Goal: Feedback & Contribution: Leave review/rating

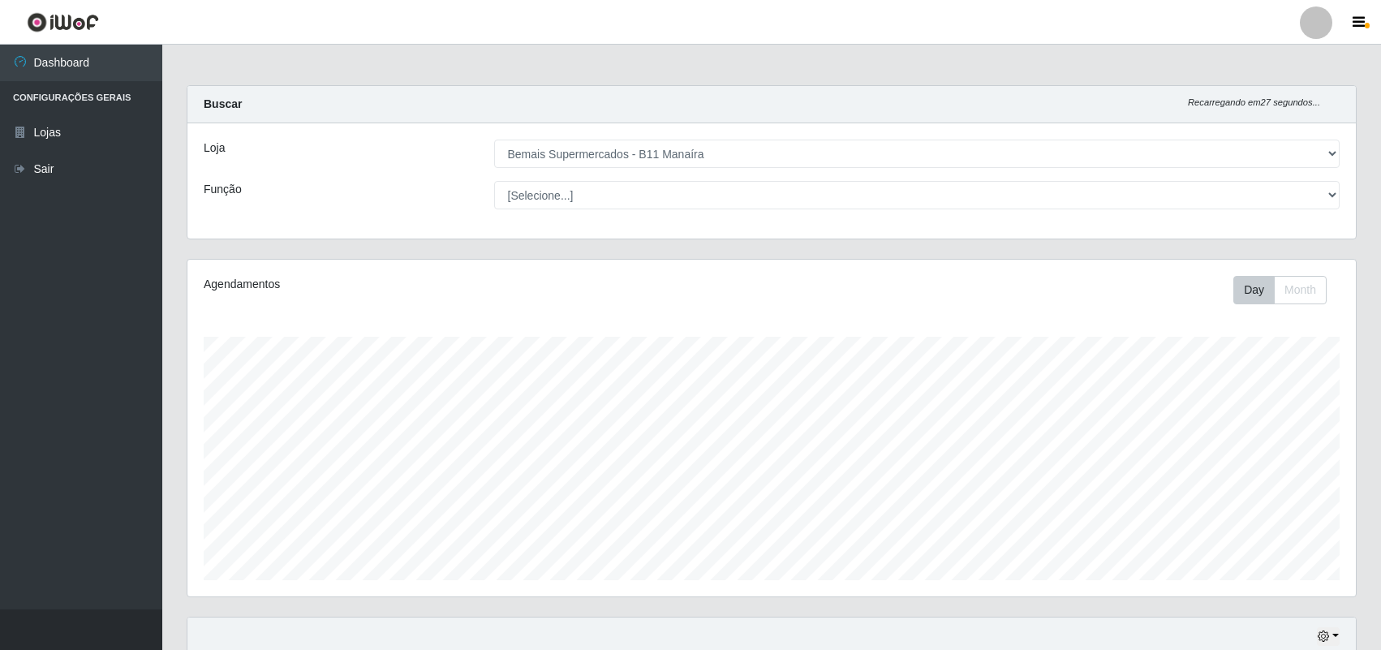
select select "409"
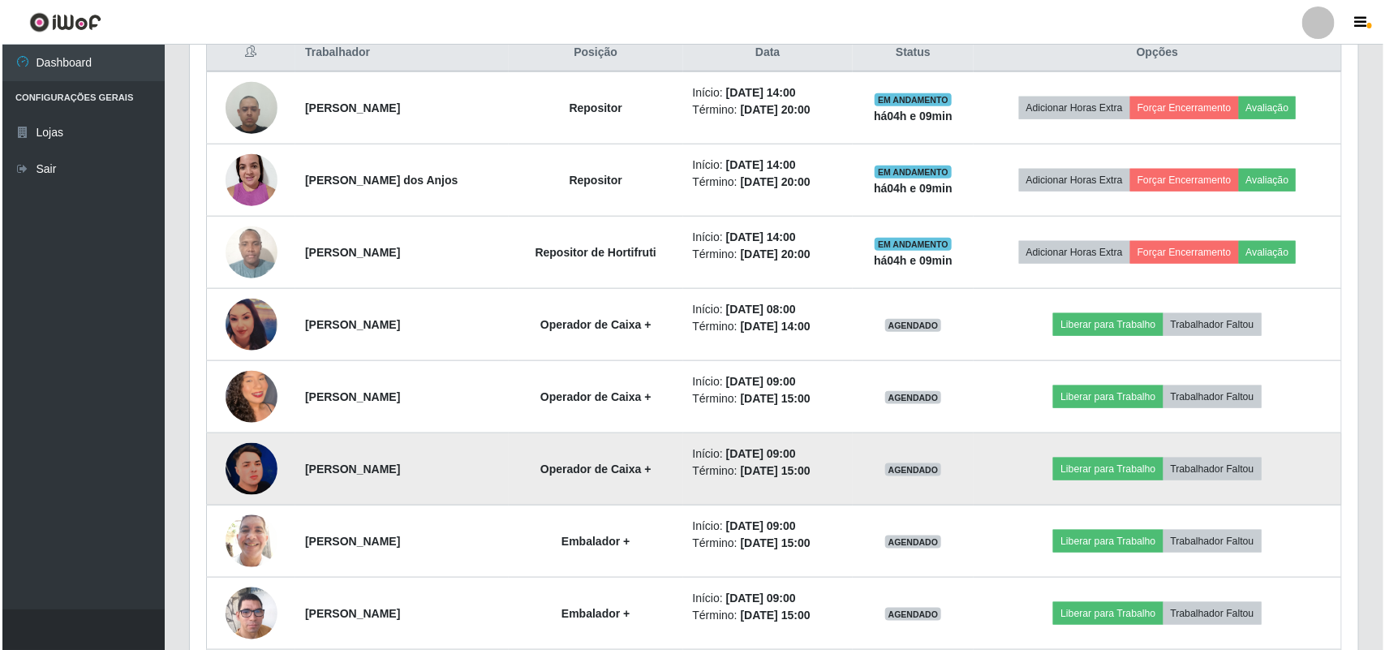
scroll to position [675, 0]
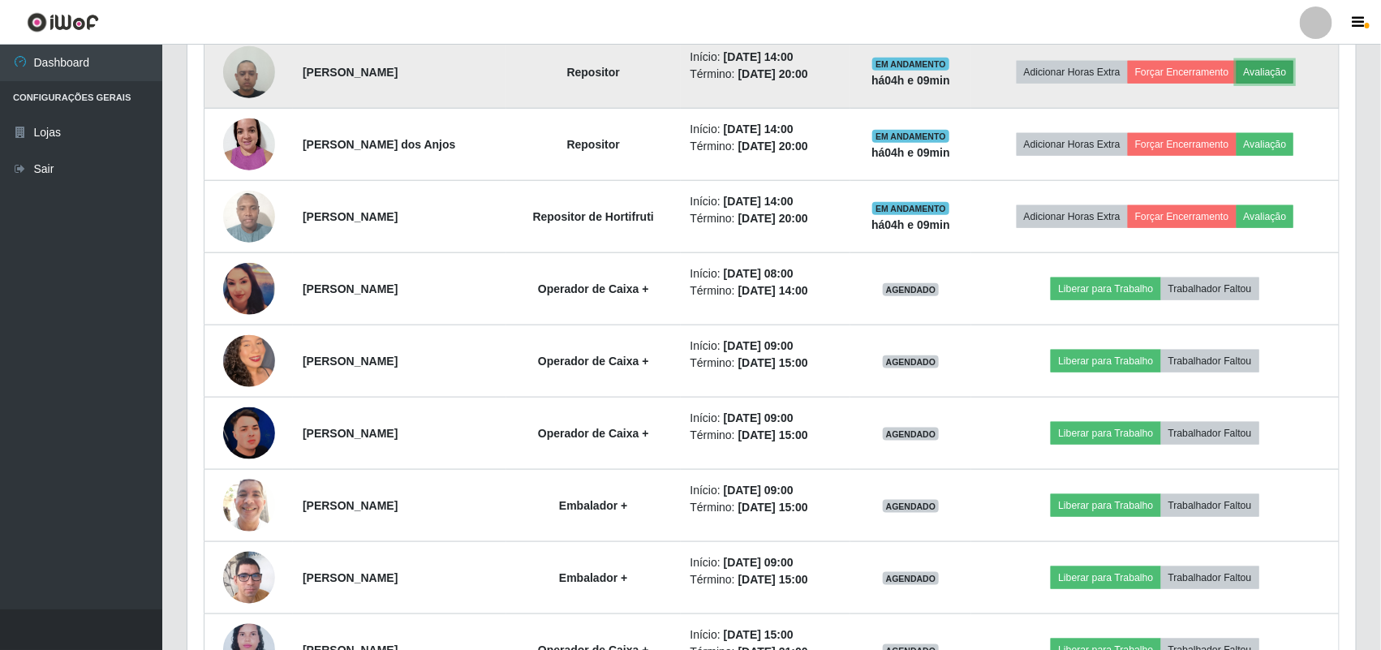
click at [1294, 71] on button "Avaliação" at bounding box center [1266, 72] width 58 height 23
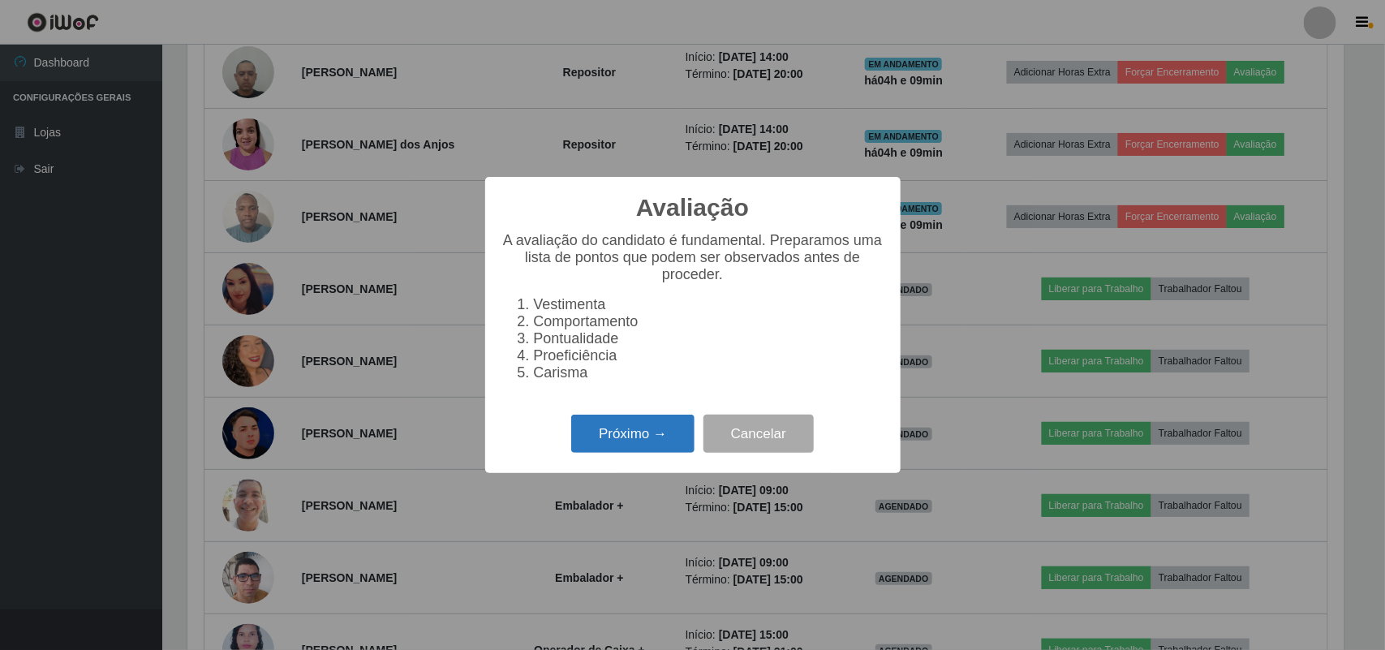
click at [637, 431] on button "Próximo →" at bounding box center [632, 434] width 123 height 38
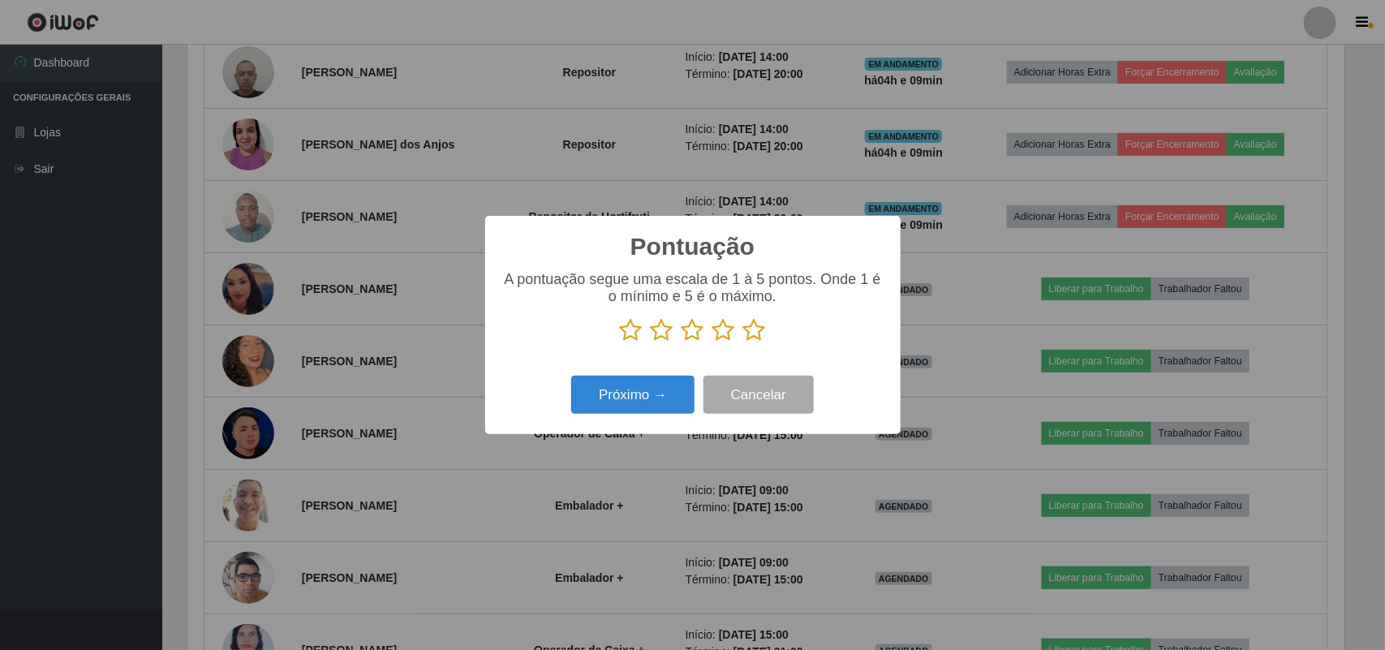
scroll to position [811234, 810412]
click at [759, 331] on icon at bounding box center [754, 330] width 23 height 24
click at [743, 342] on input "radio" at bounding box center [743, 342] width 0 height 0
click at [630, 404] on button "Próximo →" at bounding box center [632, 395] width 123 height 38
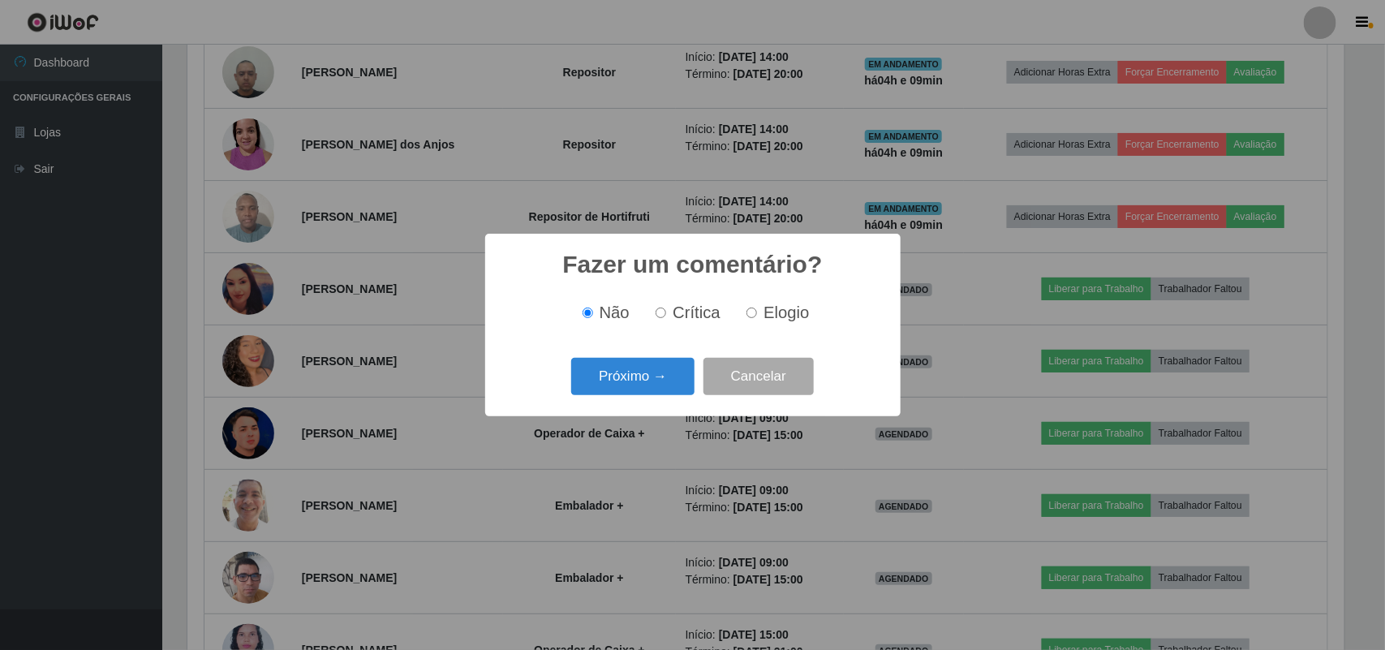
click at [760, 329] on div "Não Crítica Elogio" at bounding box center [693, 313] width 383 height 48
click at [764, 312] on span "Elogio" at bounding box center [786, 313] width 45 height 18
click at [757, 312] on input "Elogio" at bounding box center [752, 313] width 11 height 11
radio input "true"
click at [640, 362] on button "Próximo →" at bounding box center [632, 377] width 123 height 38
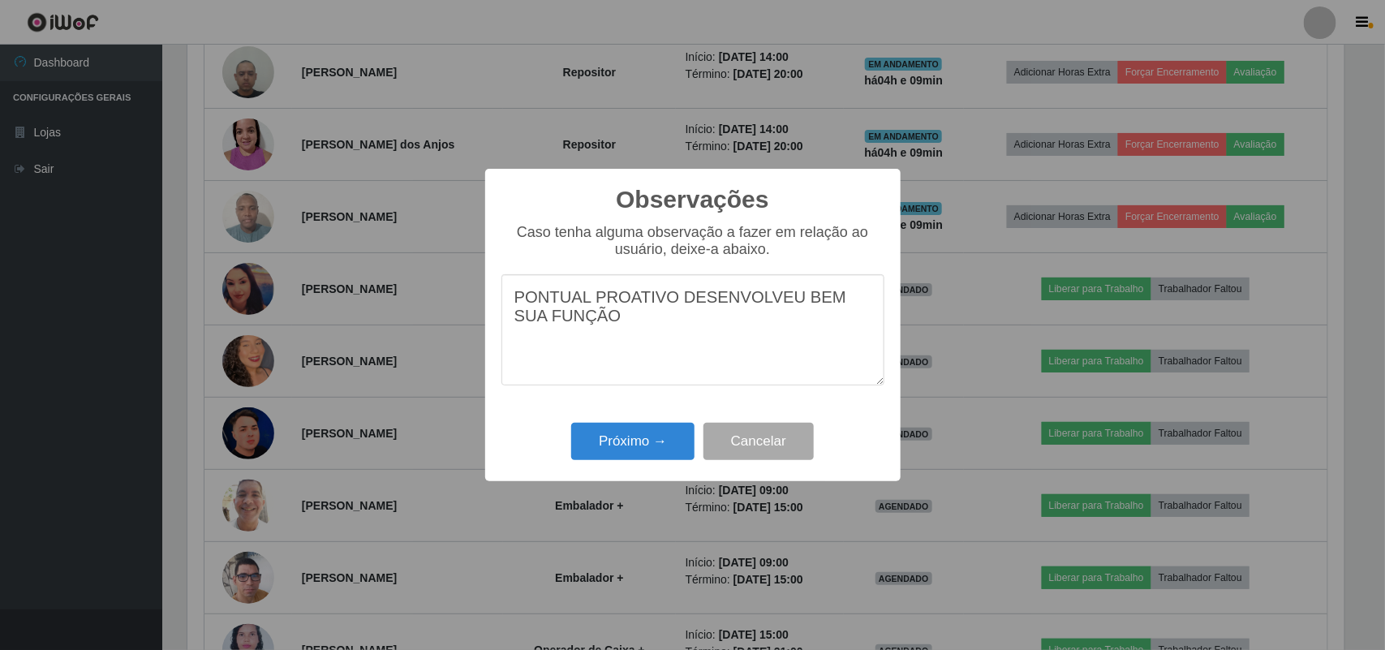
drag, startPoint x: 602, startPoint y: 329, endPoint x: 250, endPoint y: 162, distance: 389.5
click at [252, 161] on div "Observações × Caso tenha alguma observação a fazer em relação ao usuário, deixe…" at bounding box center [692, 325] width 1385 height 650
click at [637, 346] on textarea "PONTUAL PROATIVO DESENVOLVEU BEM SUA FUNÇÃO" at bounding box center [693, 329] width 383 height 111
type textarea "PONTUAL PROATIVO DESENVOLVEU BEM SUA FUNÇÃO"
click at [631, 431] on button "Próximo →" at bounding box center [632, 442] width 123 height 38
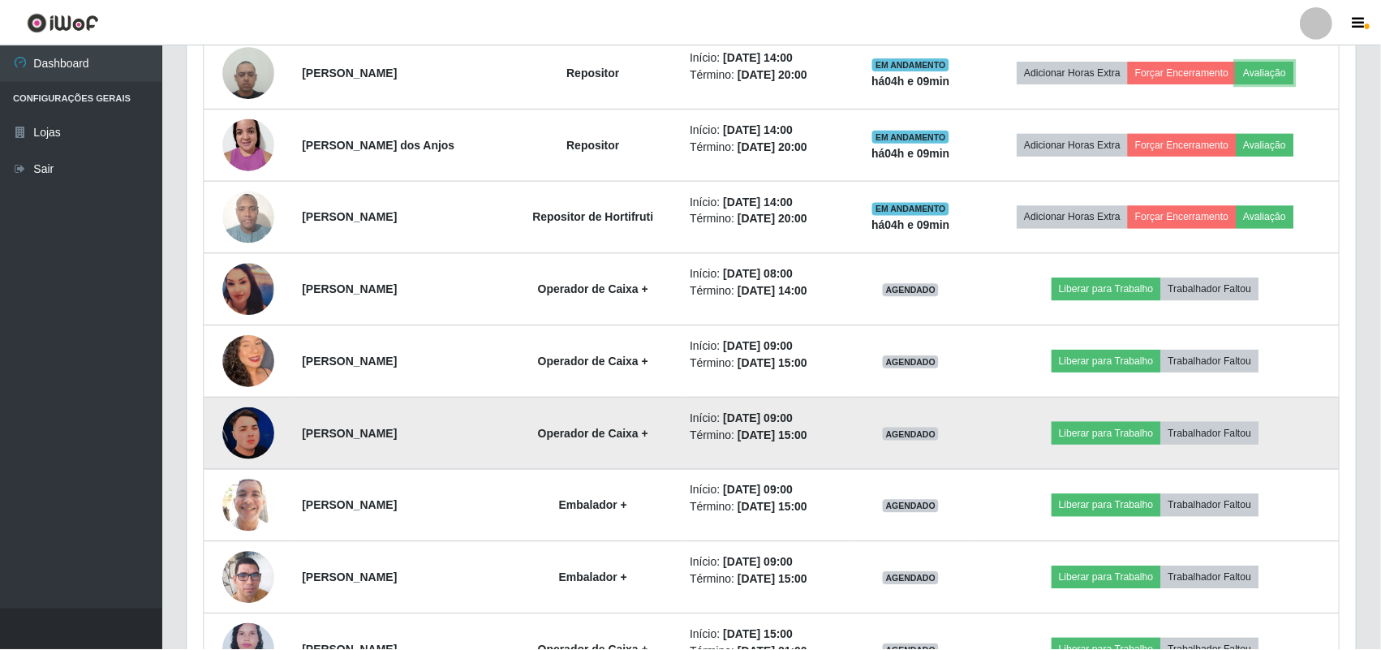
scroll to position [338, 1169]
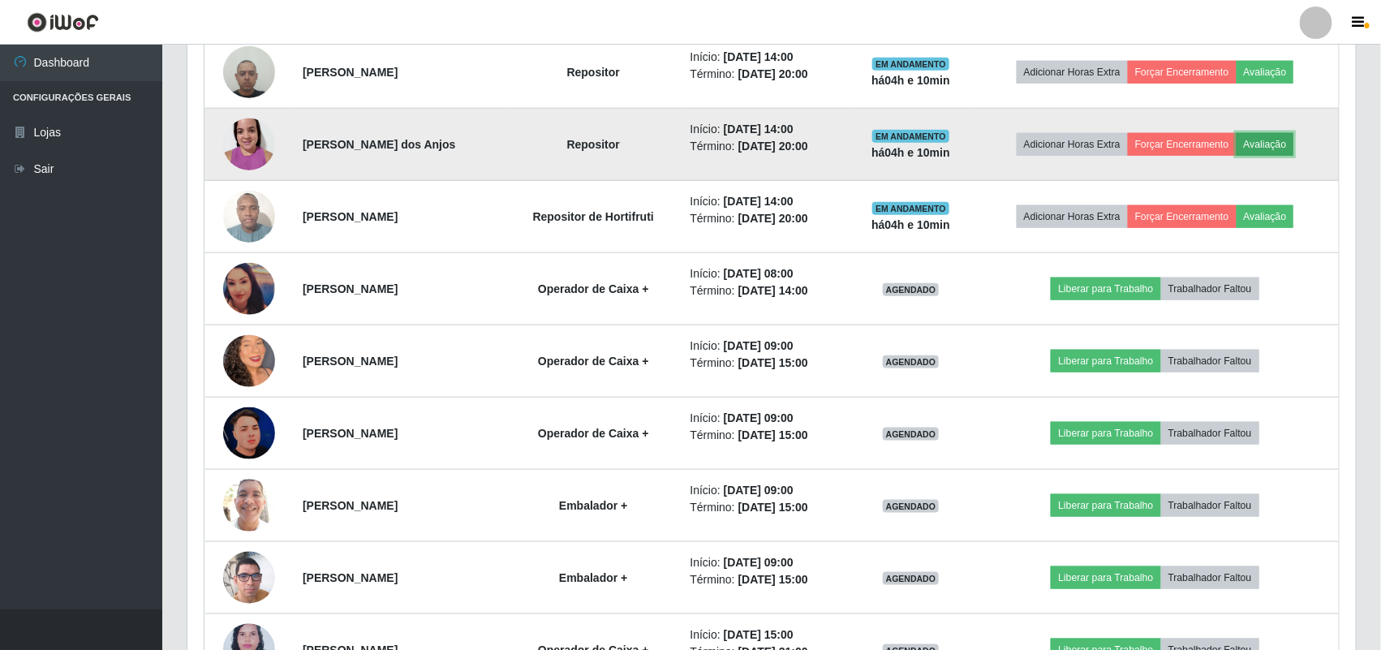
click at [1294, 155] on button "Avaliação" at bounding box center [1266, 144] width 58 height 23
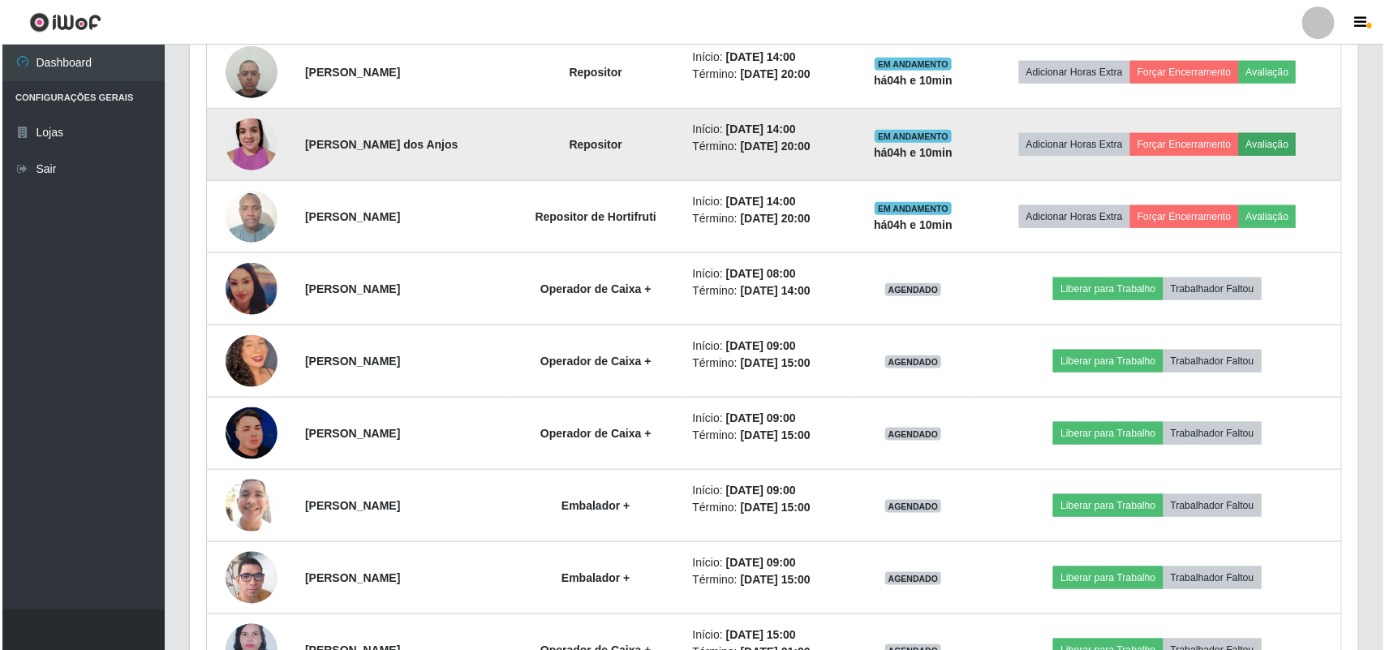
scroll to position [338, 1157]
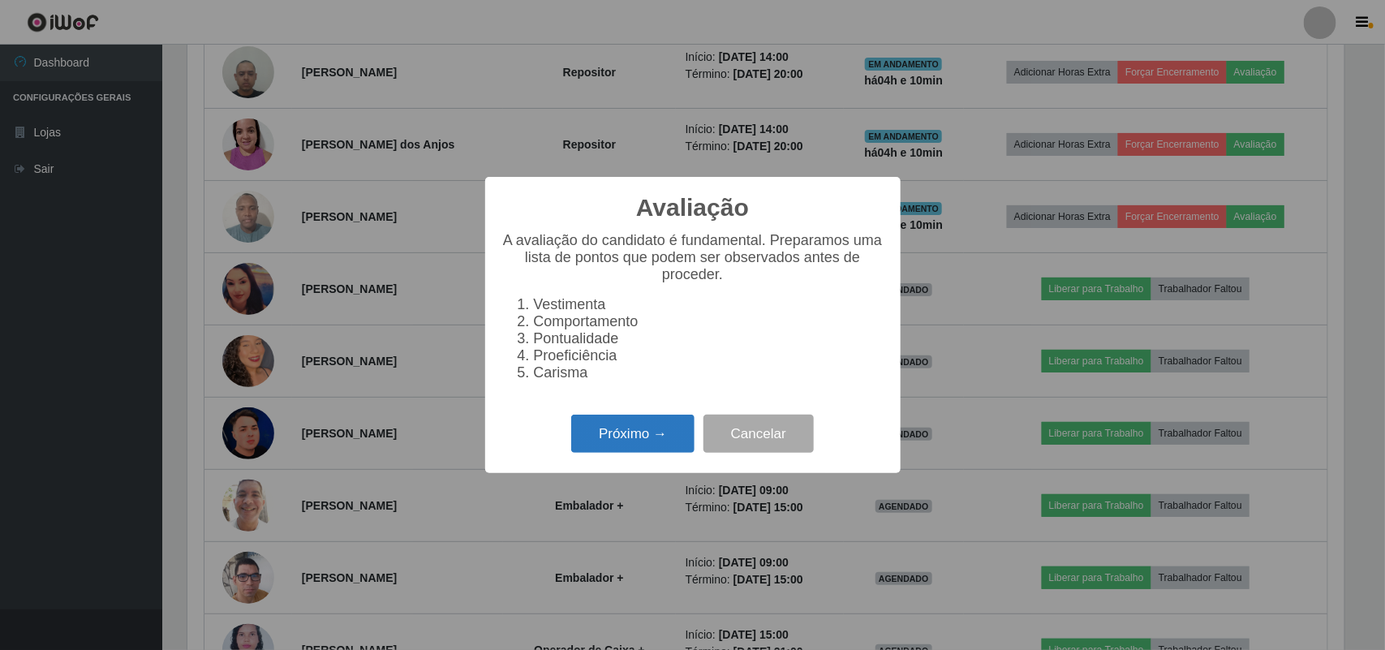
click at [643, 437] on button "Próximo →" at bounding box center [632, 434] width 123 height 38
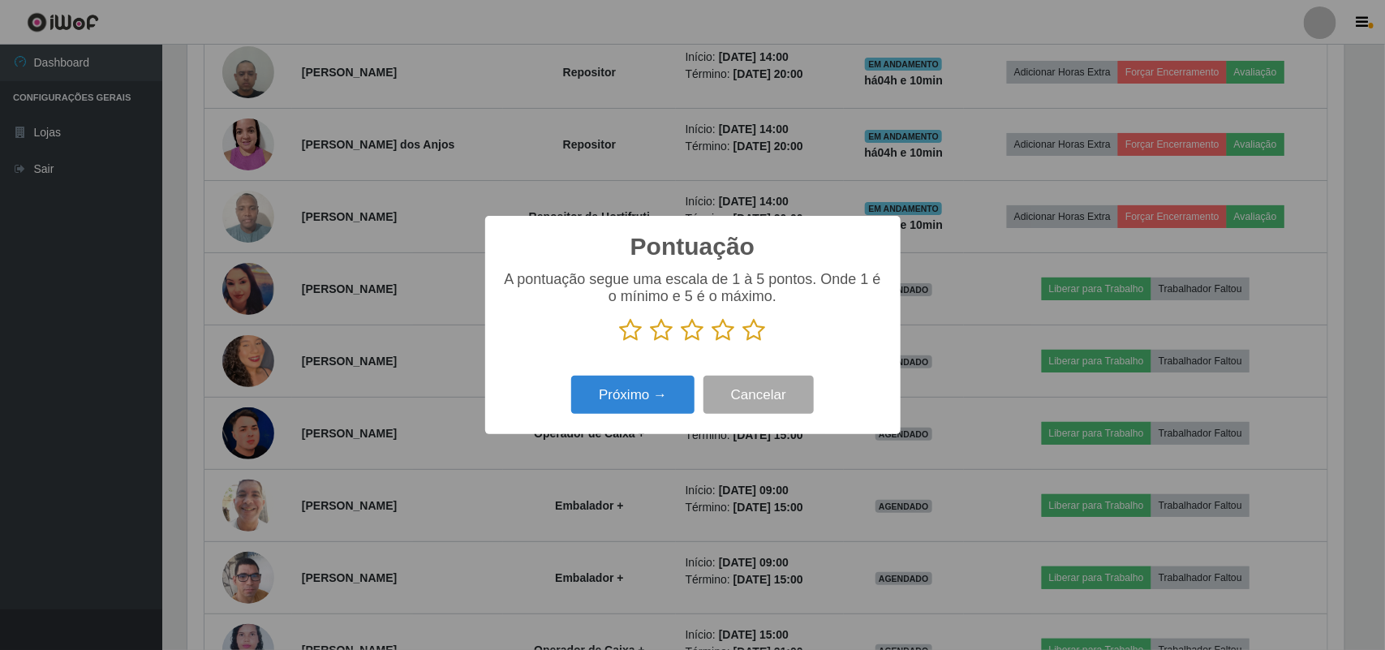
click at [764, 339] on icon at bounding box center [754, 330] width 23 height 24
click at [743, 342] on input "radio" at bounding box center [743, 342] width 0 height 0
click at [703, 394] on div "Próximo → Cancelar" at bounding box center [693, 395] width 383 height 46
click at [686, 395] on button "Próximo →" at bounding box center [632, 395] width 123 height 38
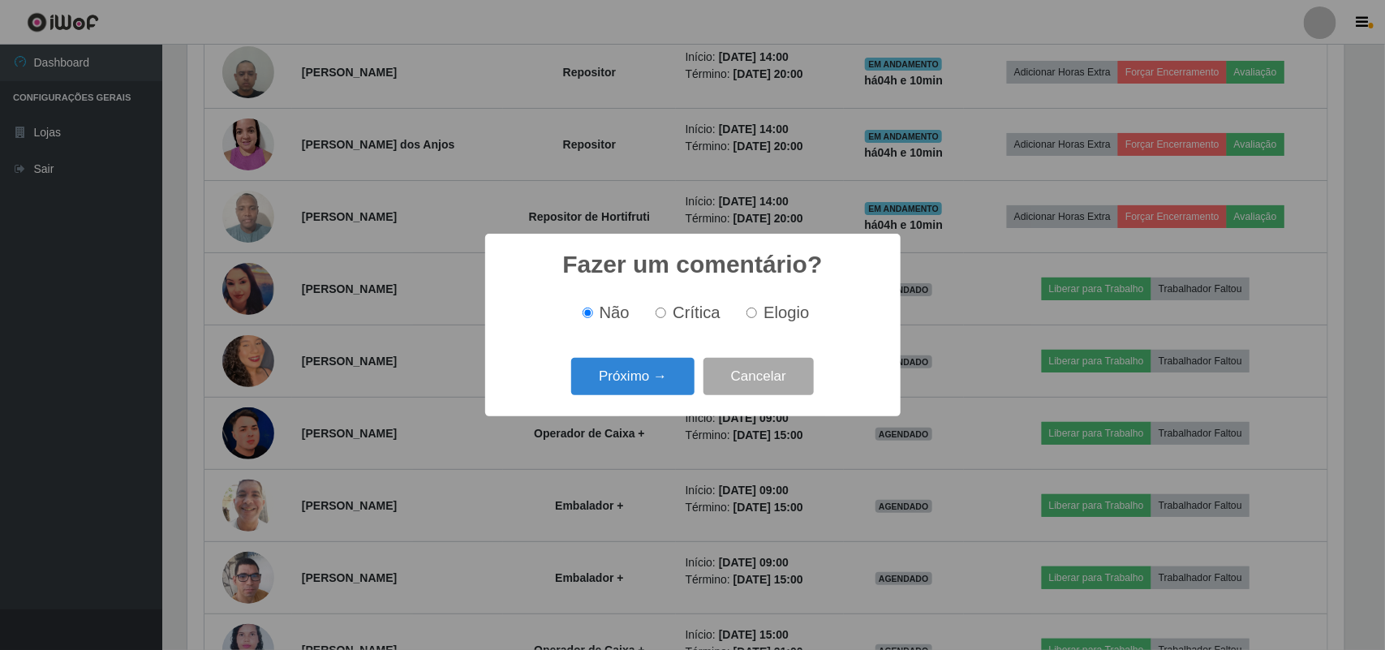
drag, startPoint x: 789, startPoint y: 313, endPoint x: 783, endPoint y: 321, distance: 9.9
click at [790, 313] on span "Elogio" at bounding box center [786, 313] width 45 height 18
click at [757, 315] on label "Elogio" at bounding box center [774, 313] width 69 height 19
click at [757, 315] on input "Elogio" at bounding box center [752, 313] width 11 height 11
radio input "true"
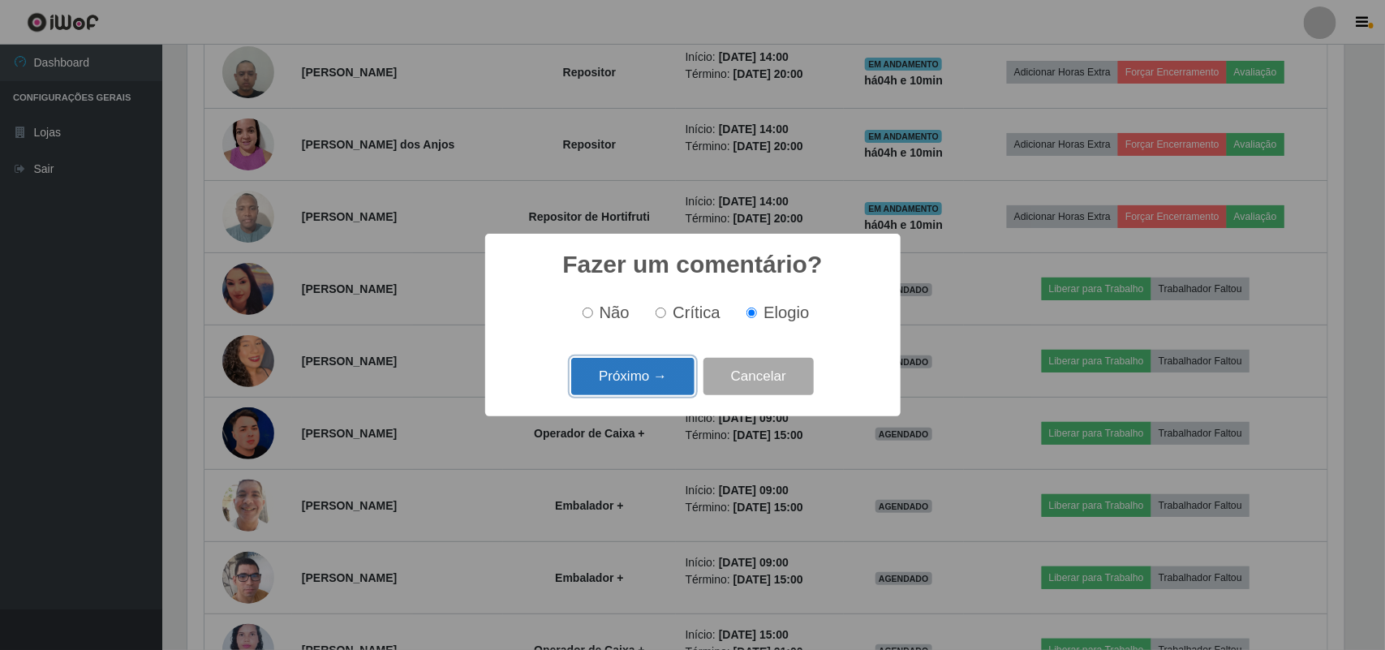
click at [676, 370] on button "Próximo →" at bounding box center [632, 377] width 123 height 38
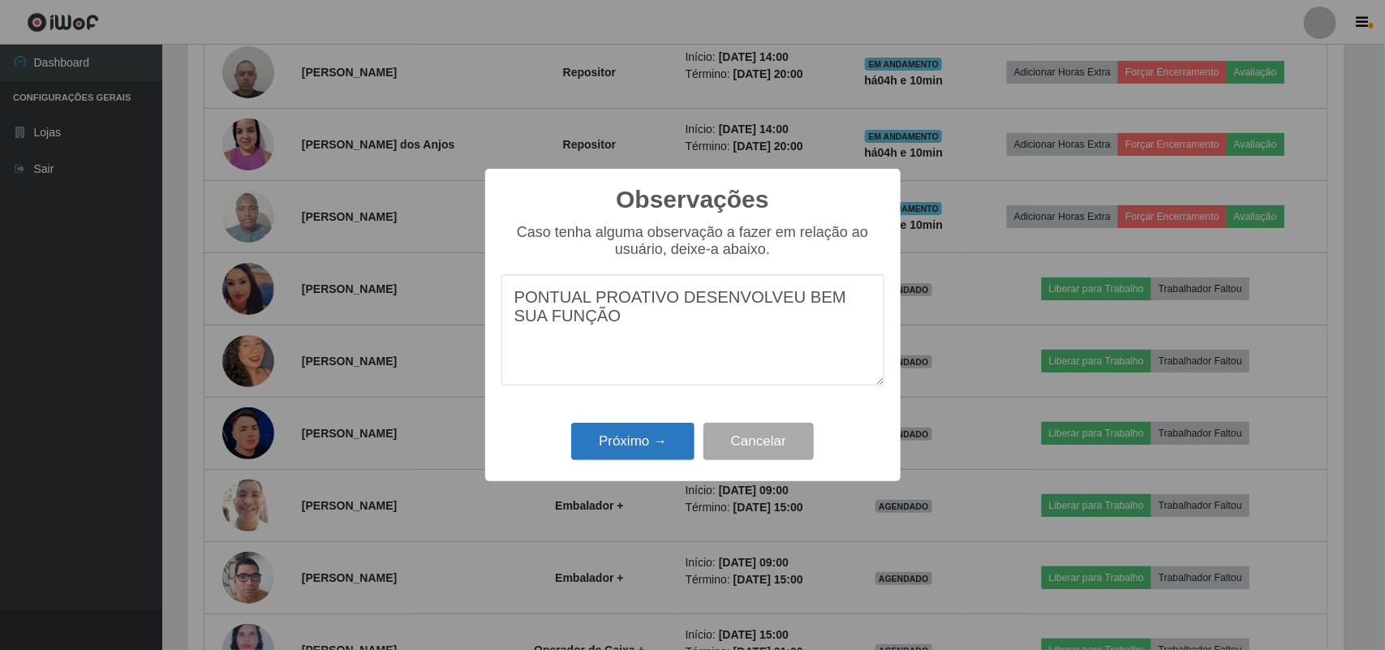
type textarea "PONTUAL PROATIVO DESENVOLVEU BEM SUA FUNÇÃO"
click at [664, 445] on button "Próximo →" at bounding box center [632, 442] width 123 height 38
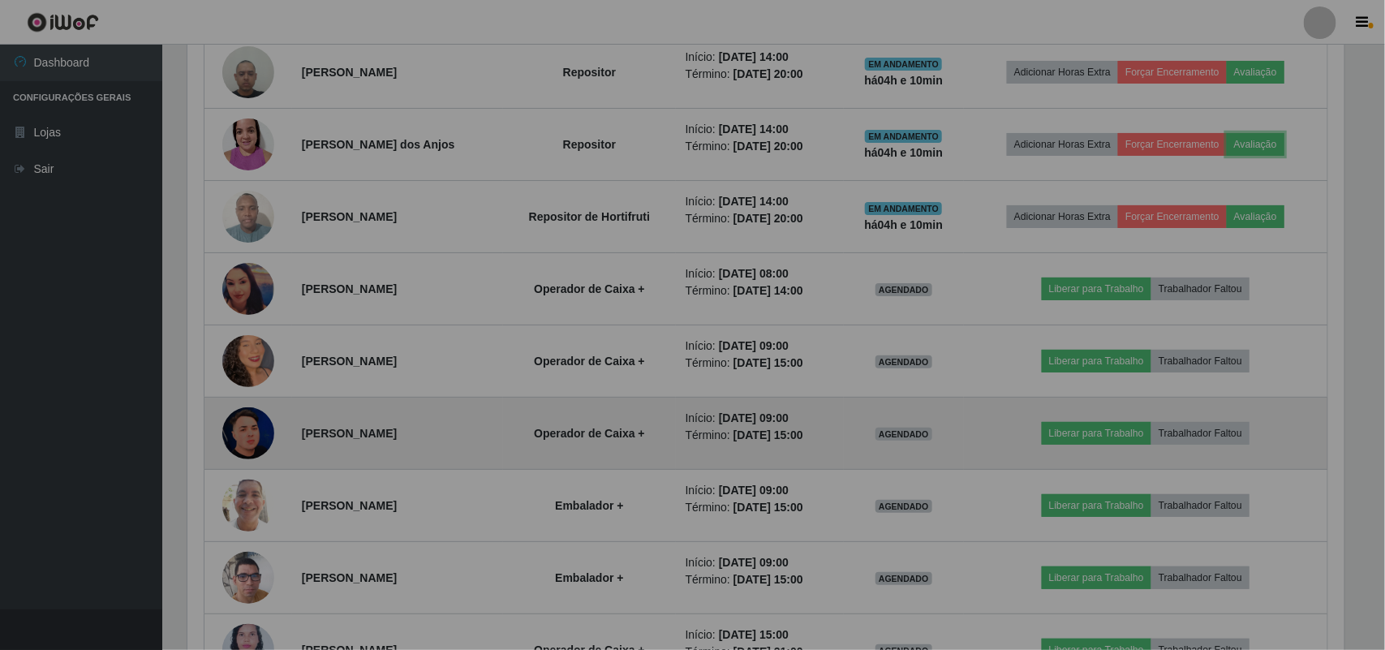
scroll to position [338, 1169]
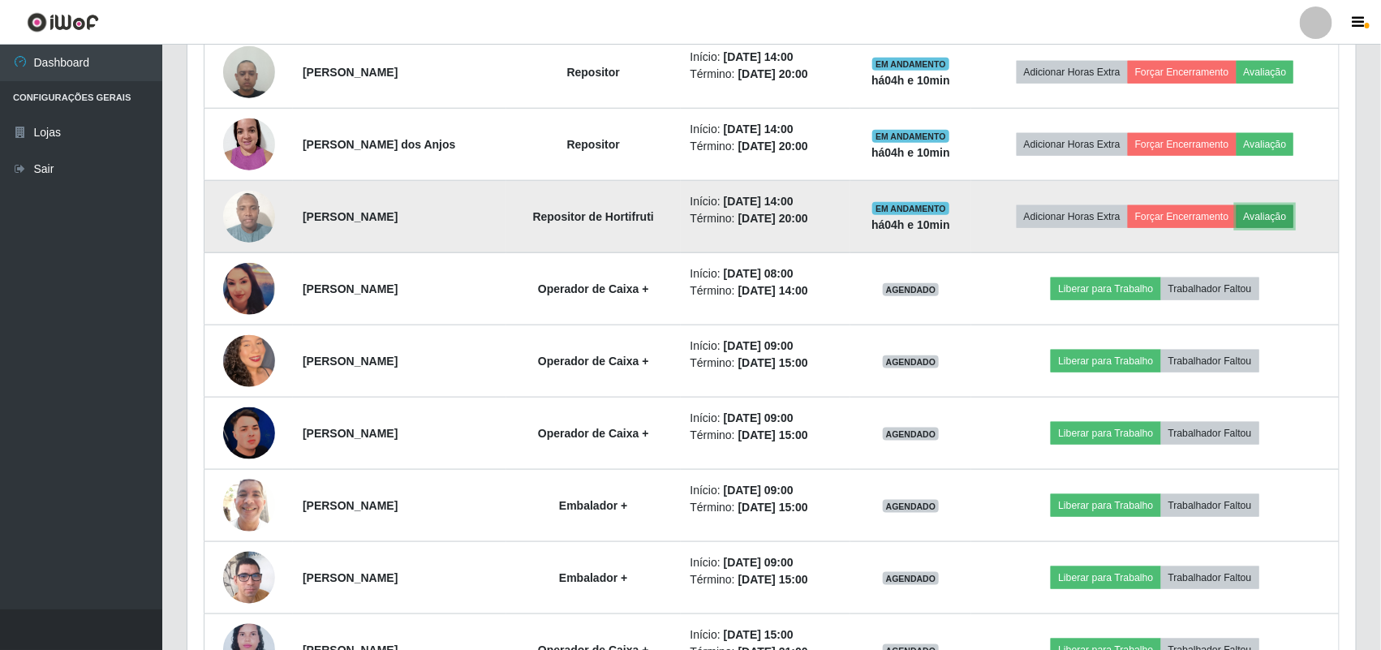
click at [1259, 213] on button "Avaliação" at bounding box center [1266, 216] width 58 height 23
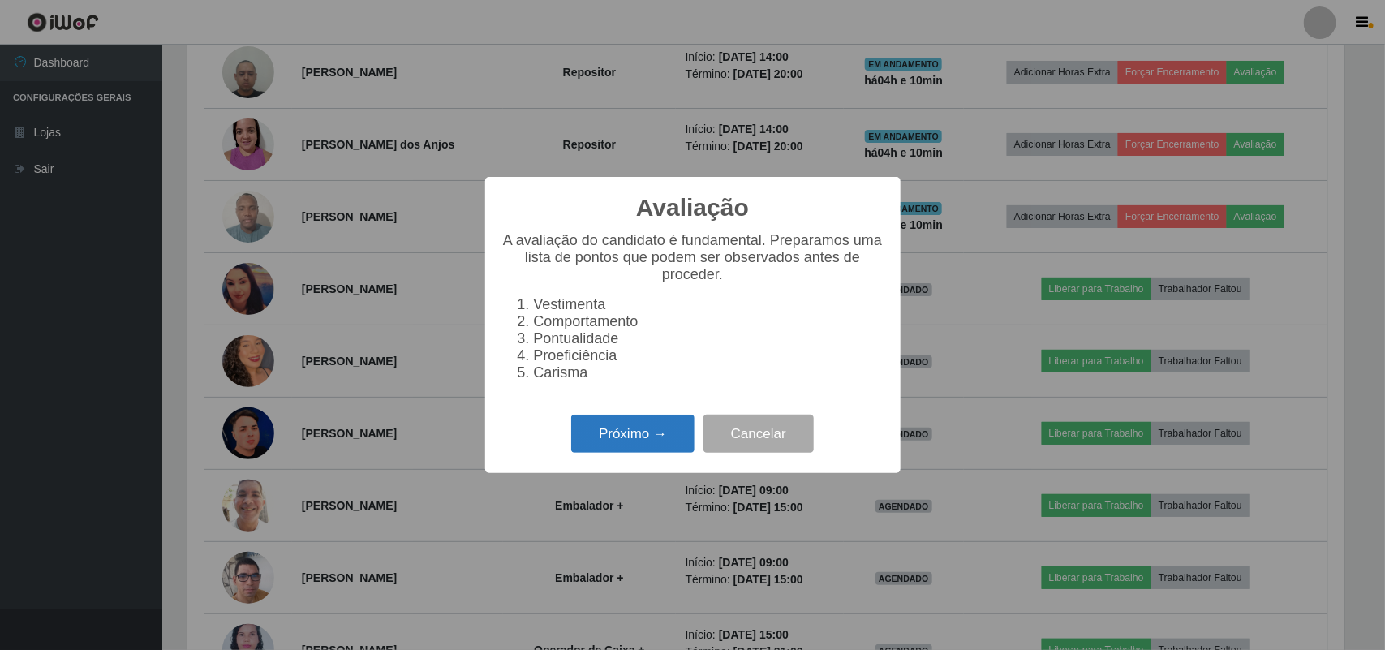
click at [634, 440] on button "Próximo →" at bounding box center [632, 434] width 123 height 38
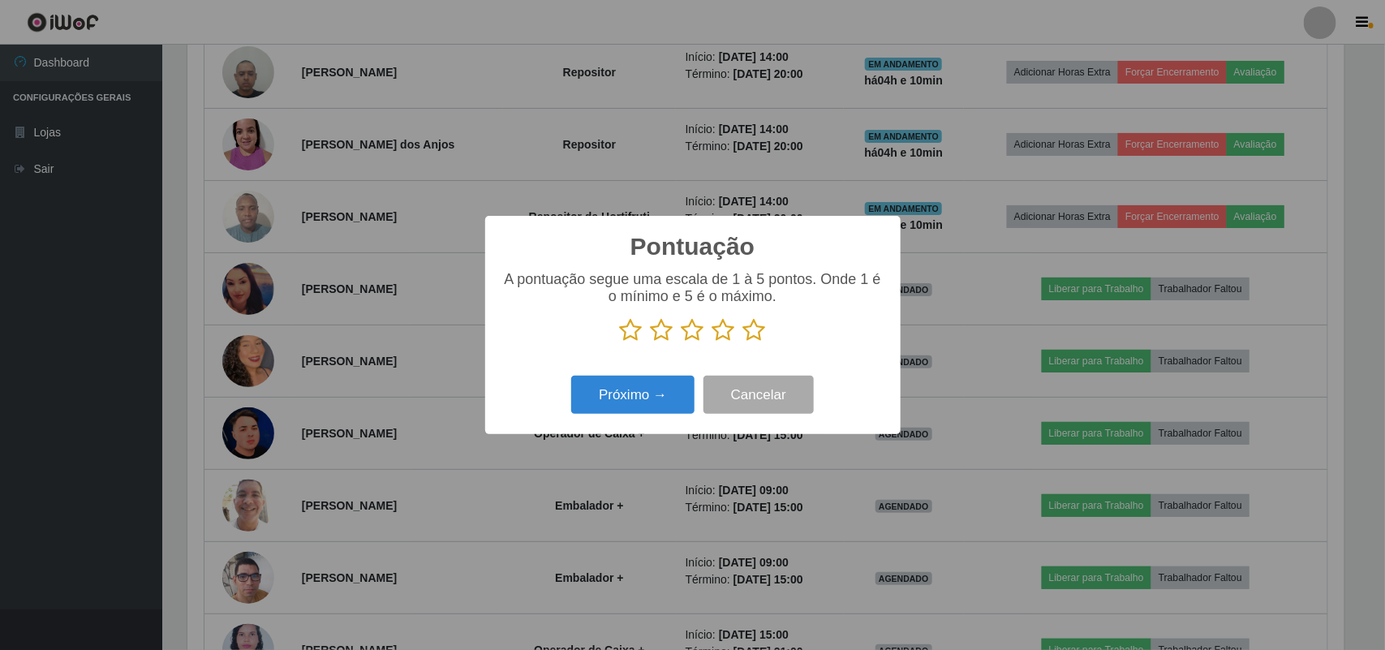
click at [761, 331] on icon at bounding box center [754, 330] width 23 height 24
click at [743, 342] on input "radio" at bounding box center [743, 342] width 0 height 0
click at [622, 376] on div "Próximo → Cancelar" at bounding box center [693, 395] width 383 height 46
click at [629, 388] on button "Próximo →" at bounding box center [632, 395] width 123 height 38
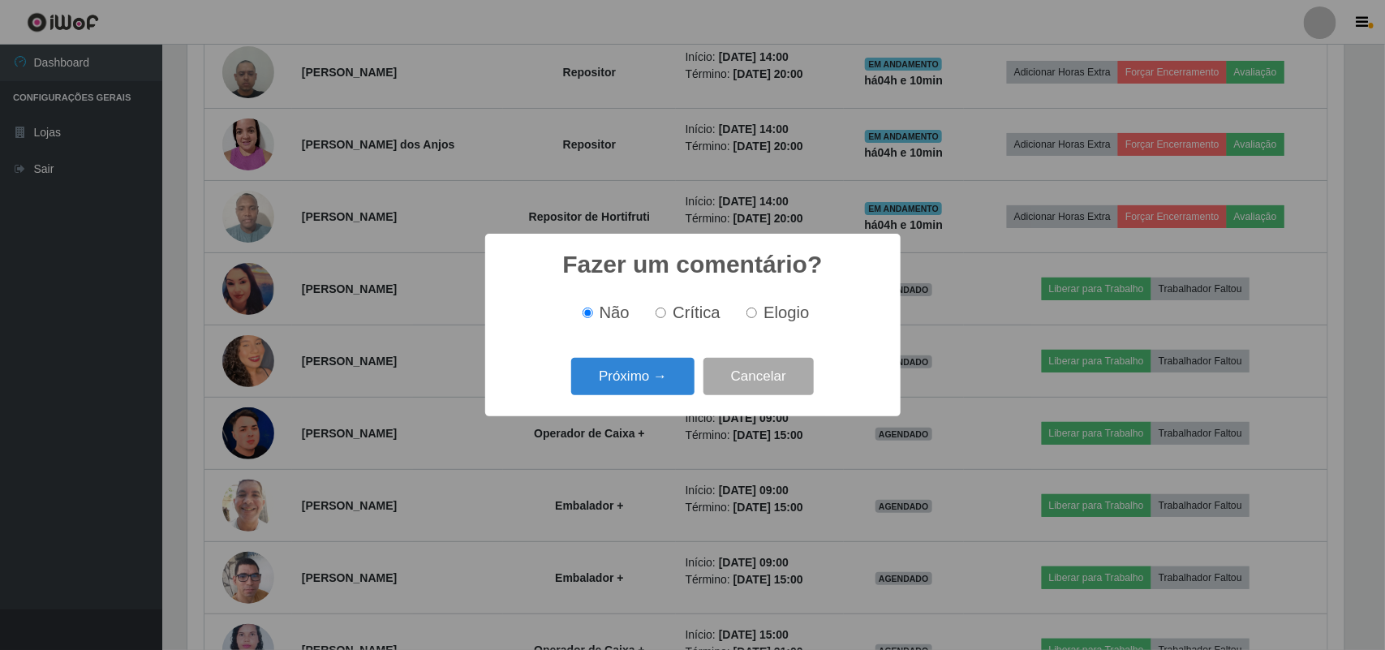
drag, startPoint x: 759, startPoint y: 311, endPoint x: 744, endPoint y: 325, distance: 20.1
click at [759, 312] on label "Elogio" at bounding box center [774, 313] width 69 height 19
click at [757, 312] on input "Elogio" at bounding box center [752, 313] width 11 height 11
radio input "true"
click at [639, 377] on button "Próximo →" at bounding box center [632, 377] width 123 height 38
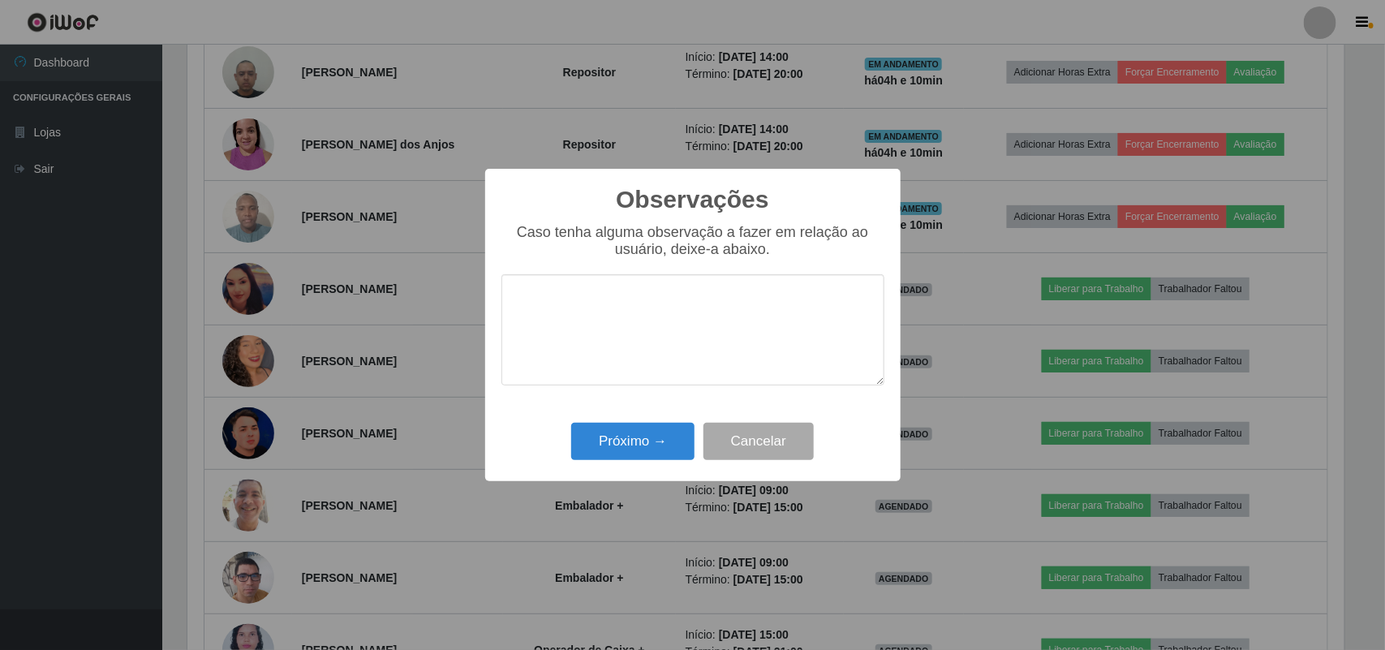
click at [601, 330] on textarea at bounding box center [693, 329] width 383 height 111
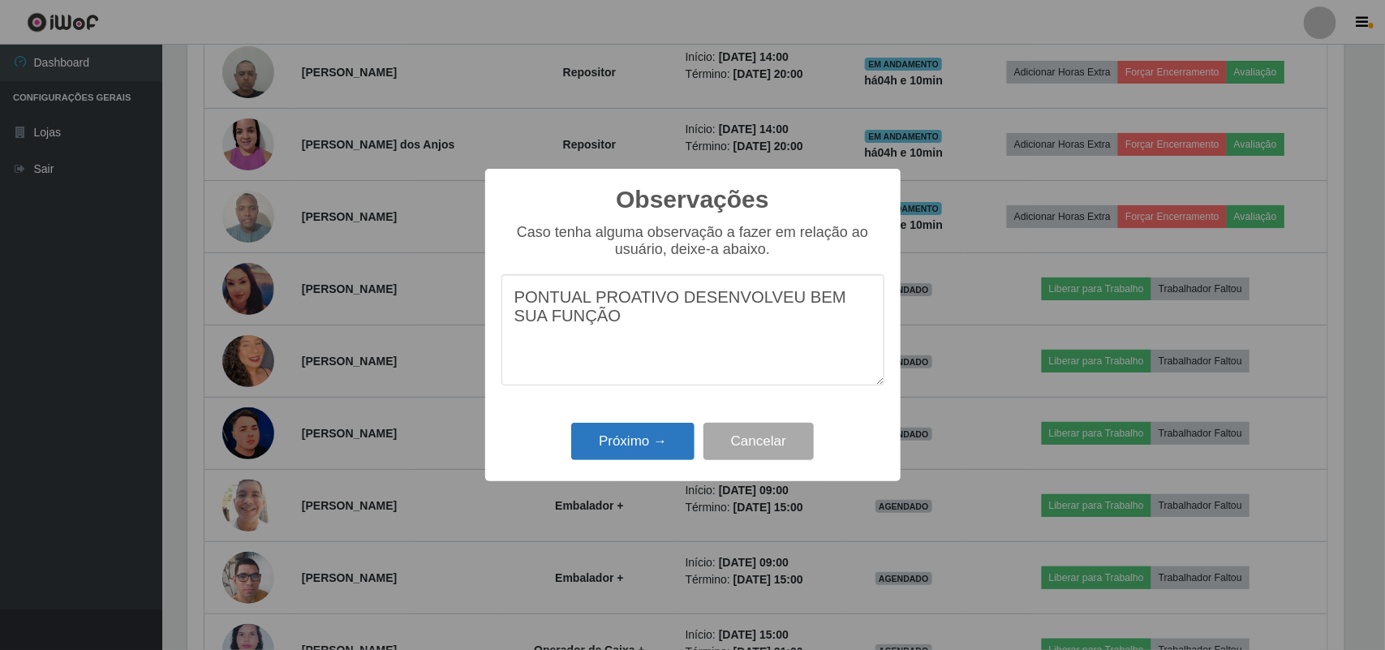
type textarea "PONTUAL PROATIVO DESENVOLVEU BEM SUA FUNÇÃO"
click at [629, 446] on button "Próximo →" at bounding box center [632, 442] width 123 height 38
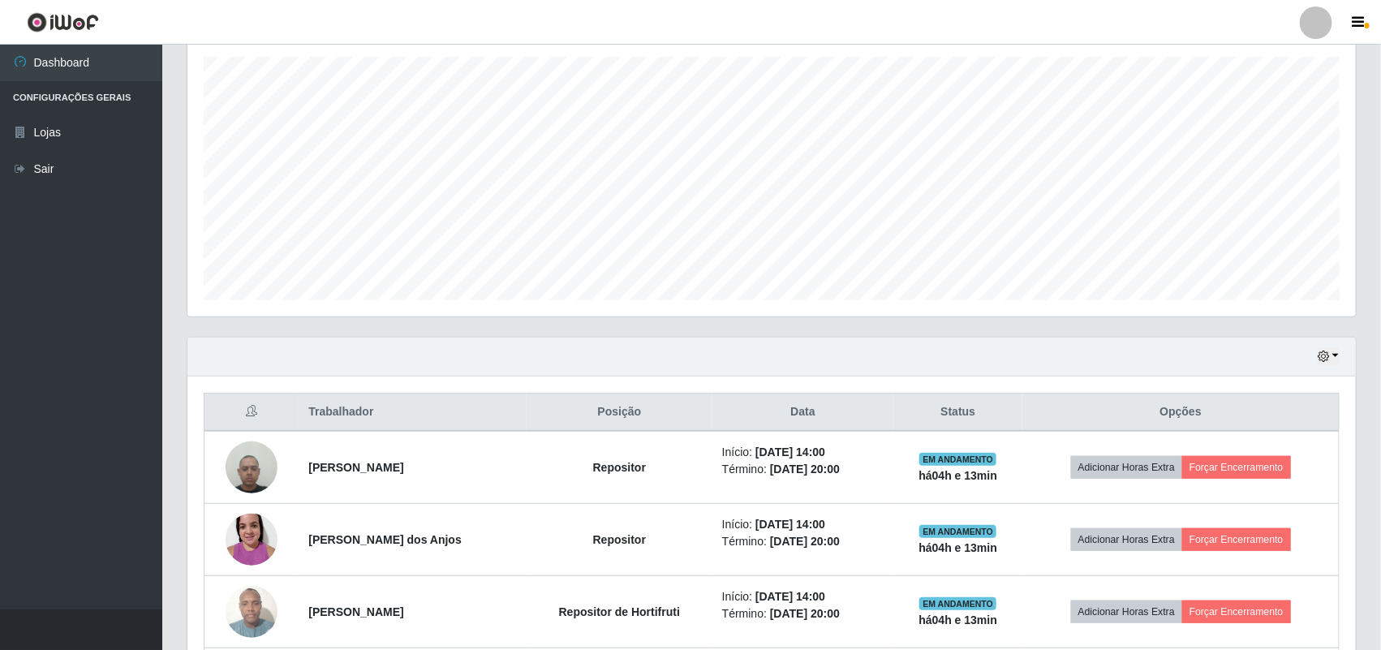
scroll to position [269, 0]
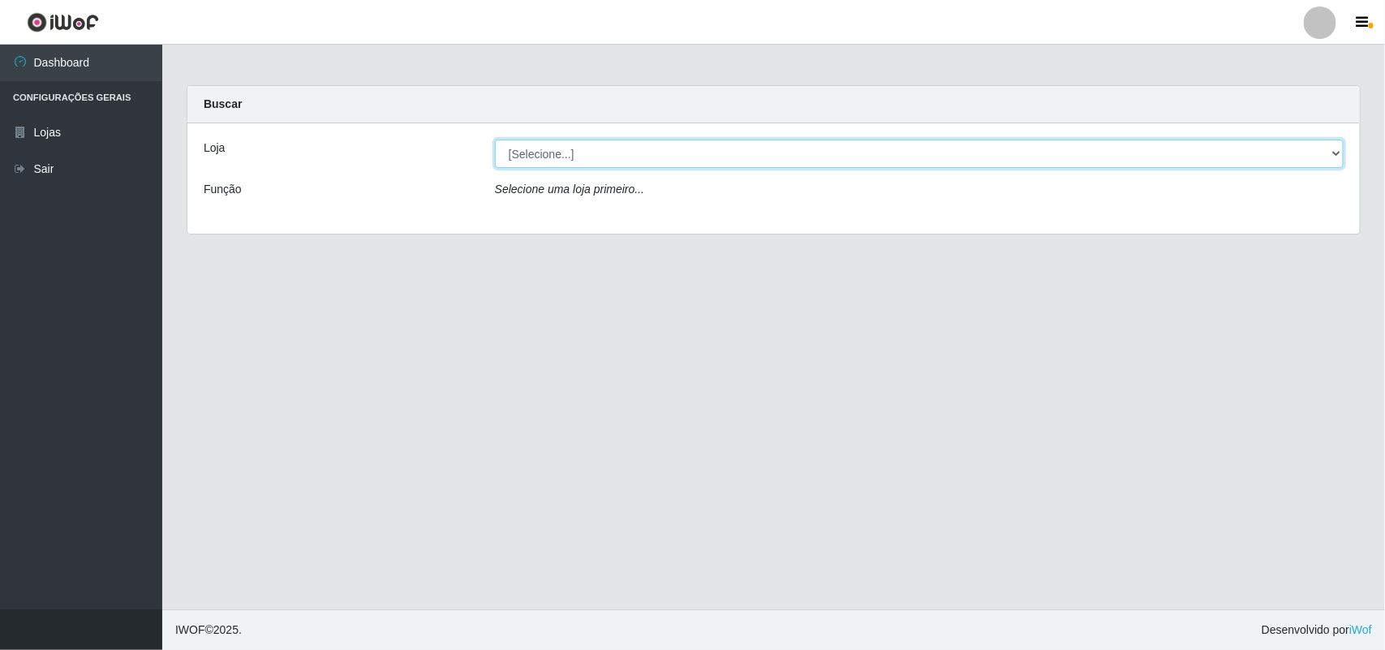
drag, startPoint x: 605, startPoint y: 149, endPoint x: 605, endPoint y: 166, distance: 17.9
click at [605, 149] on select "[Selecione...] Bemais Supermercados - B11 Manaíra" at bounding box center [919, 154] width 849 height 28
select select "409"
click at [495, 140] on select "[Selecione...] Bemais Supermercados - B11 Manaíra" at bounding box center [919, 154] width 849 height 28
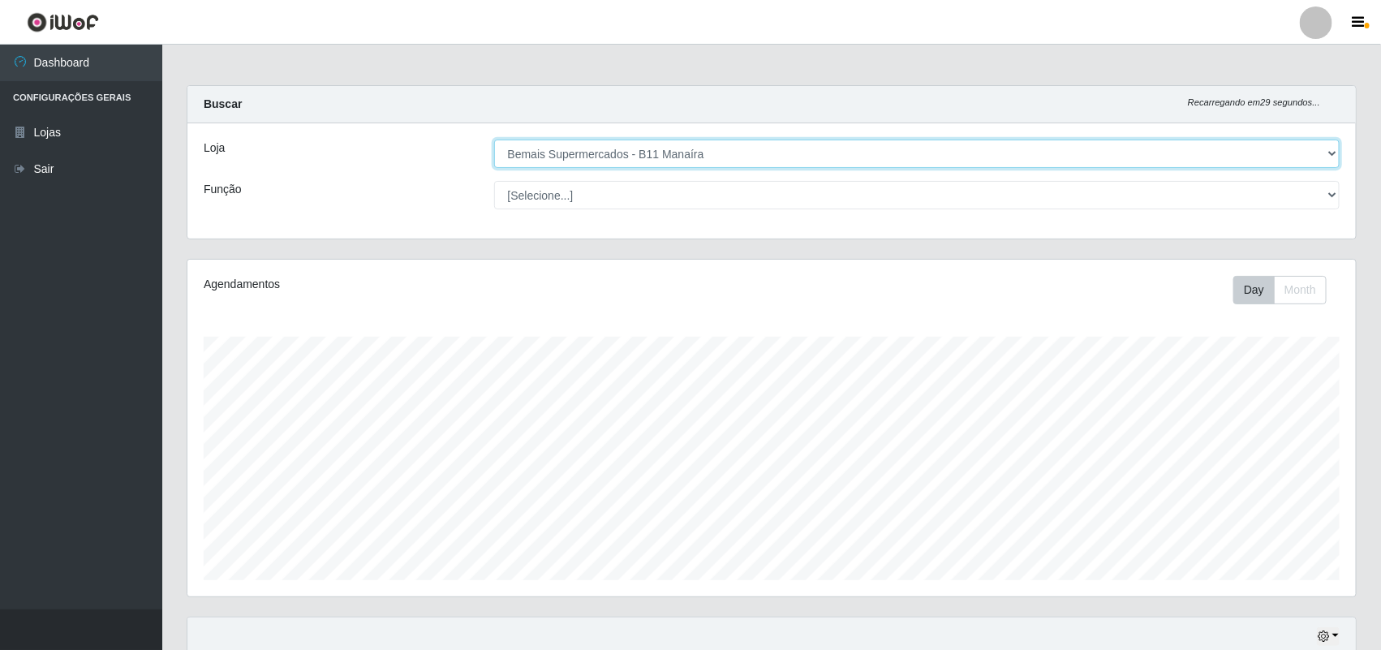
scroll to position [338, 1169]
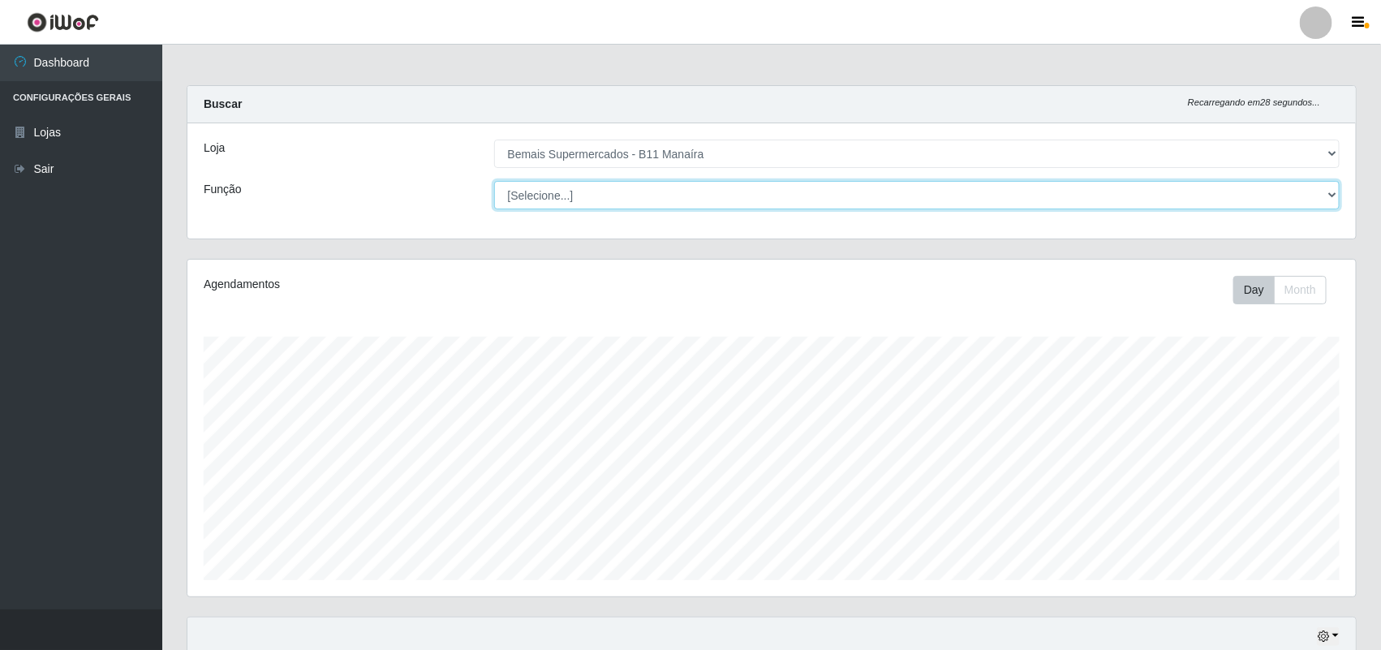
click at [572, 209] on select "[Selecione...] ASG ASG + ASG ++ Auxiliar de Estacionamento Auxiliar de Estacion…" at bounding box center [917, 195] width 846 height 28
click at [494, 181] on select "[Selecione...] ASG ASG + ASG ++ Auxiliar de Estacionamento Auxiliar de Estacion…" at bounding box center [917, 195] width 846 height 28
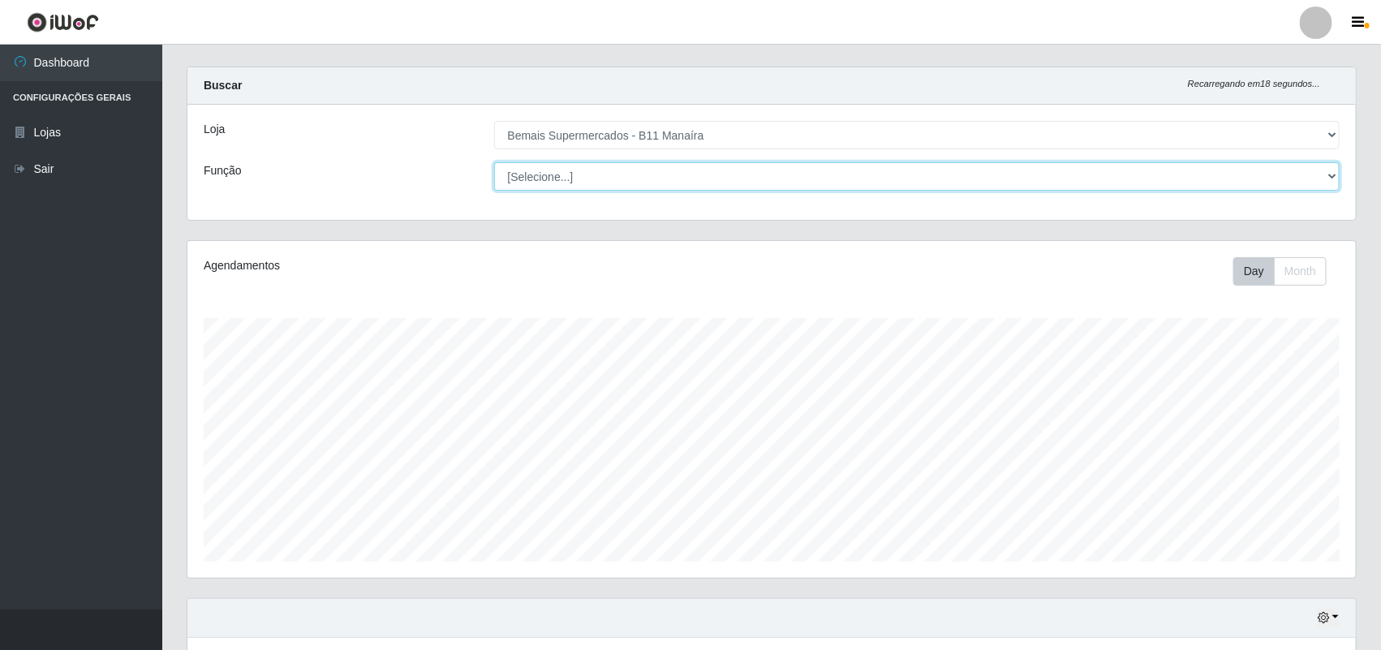
scroll to position [0, 0]
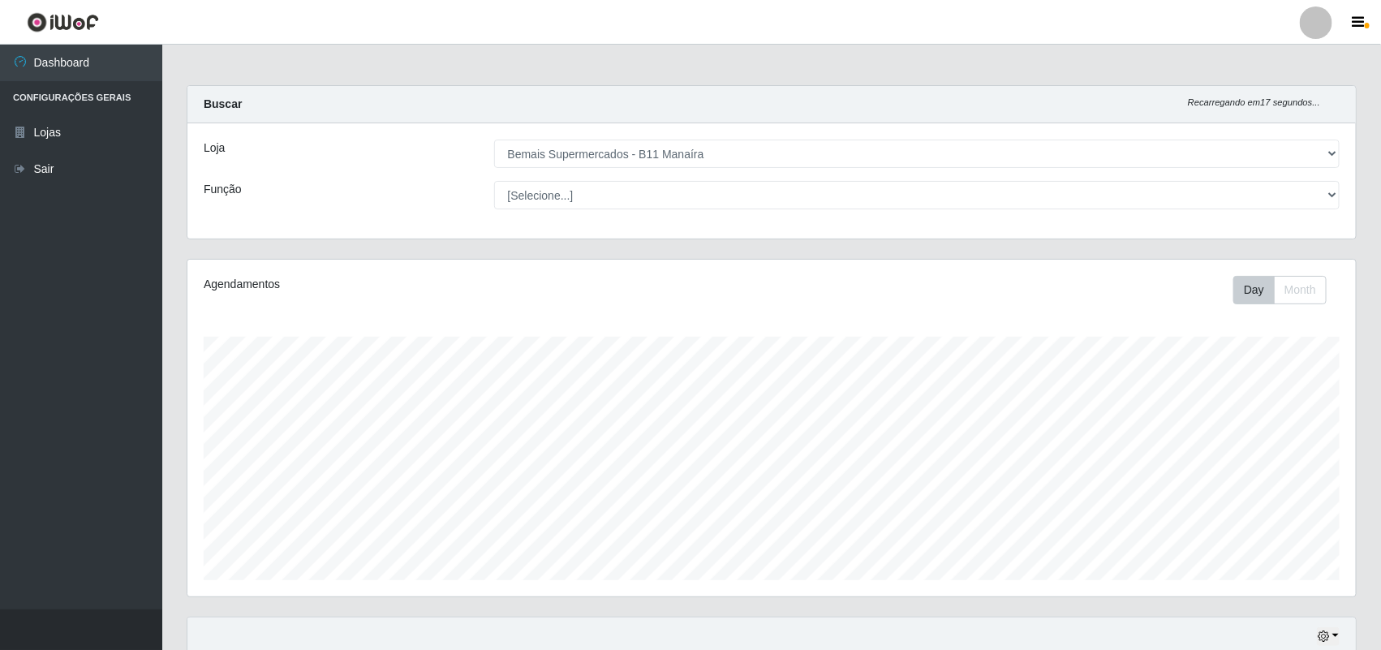
click at [650, 213] on div "Loja [Selecione...] Bemais Supermercados - B11 Manaíra Função [Selecione...] AS…" at bounding box center [771, 180] width 1169 height 115
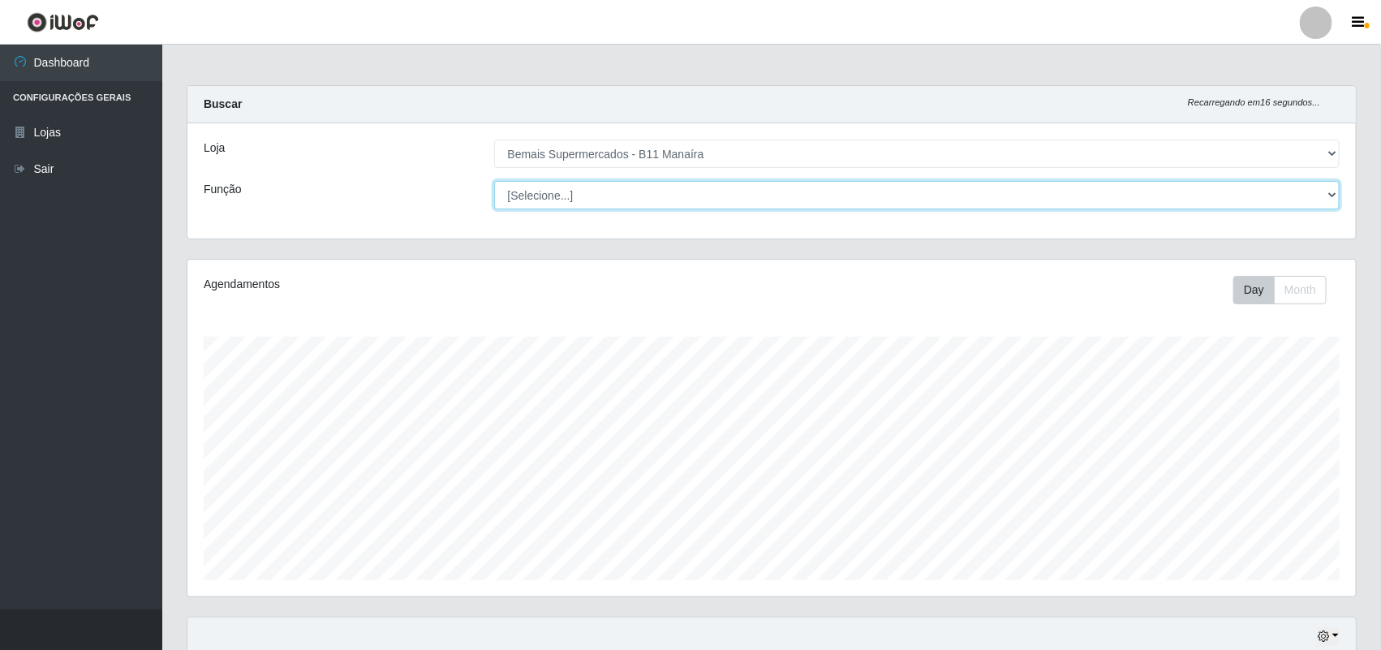
click at [631, 209] on select "[Selecione...] ASG ASG + ASG ++ Auxiliar de Estacionamento Auxiliar de Estacion…" at bounding box center [917, 195] width 846 height 28
click at [494, 181] on select "[Selecione...] ASG ASG + ASG ++ Auxiliar de Estacionamento Auxiliar de Estacion…" at bounding box center [917, 195] width 846 height 28
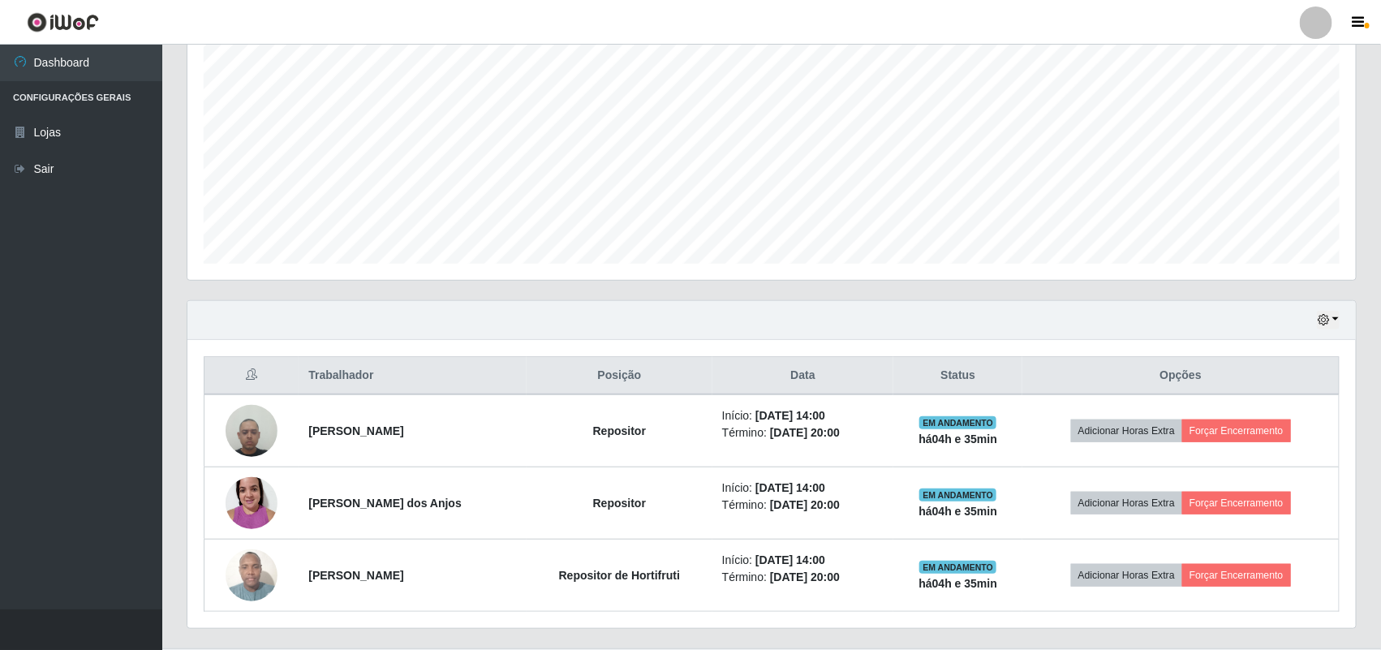
scroll to position [358, 0]
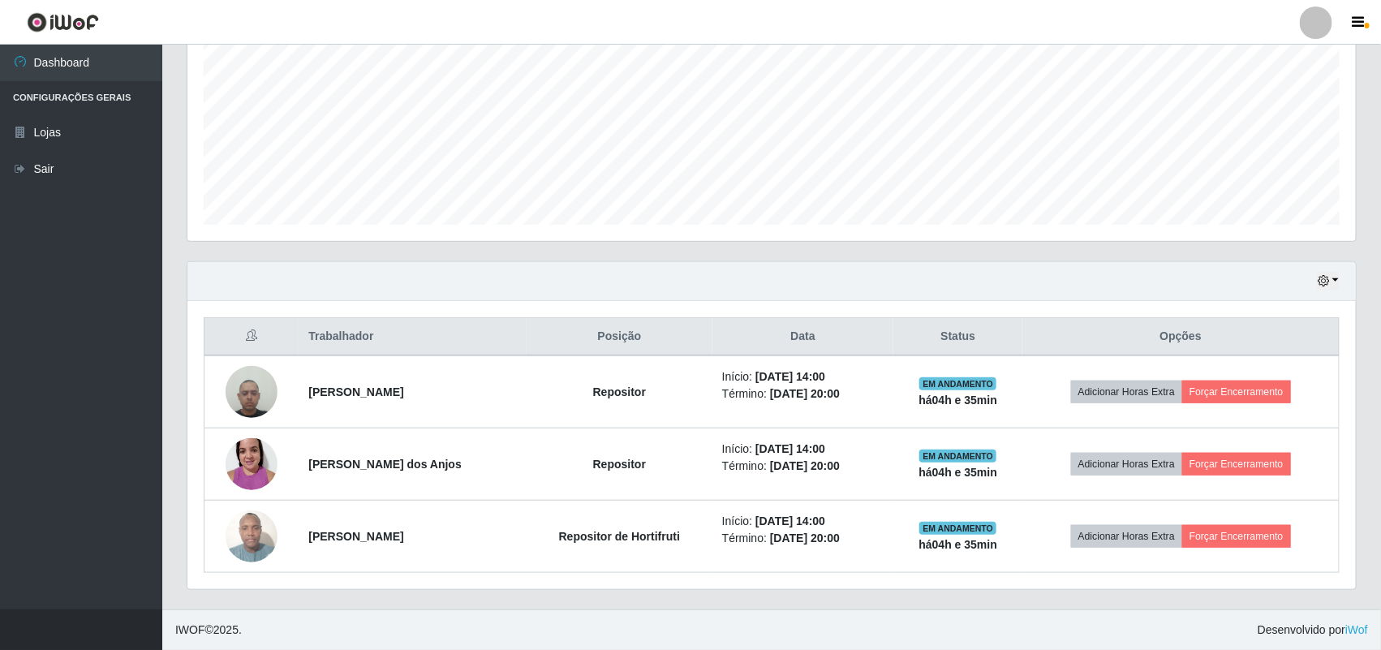
drag, startPoint x: 1343, startPoint y: 265, endPoint x: 1333, endPoint y: 270, distance: 12.0
click at [1337, 269] on div "Hoje 1 dia 3 dias 1 Semana Não encerrados" at bounding box center [771, 281] width 1169 height 39
click at [1325, 278] on icon "button" at bounding box center [1323, 280] width 11 height 11
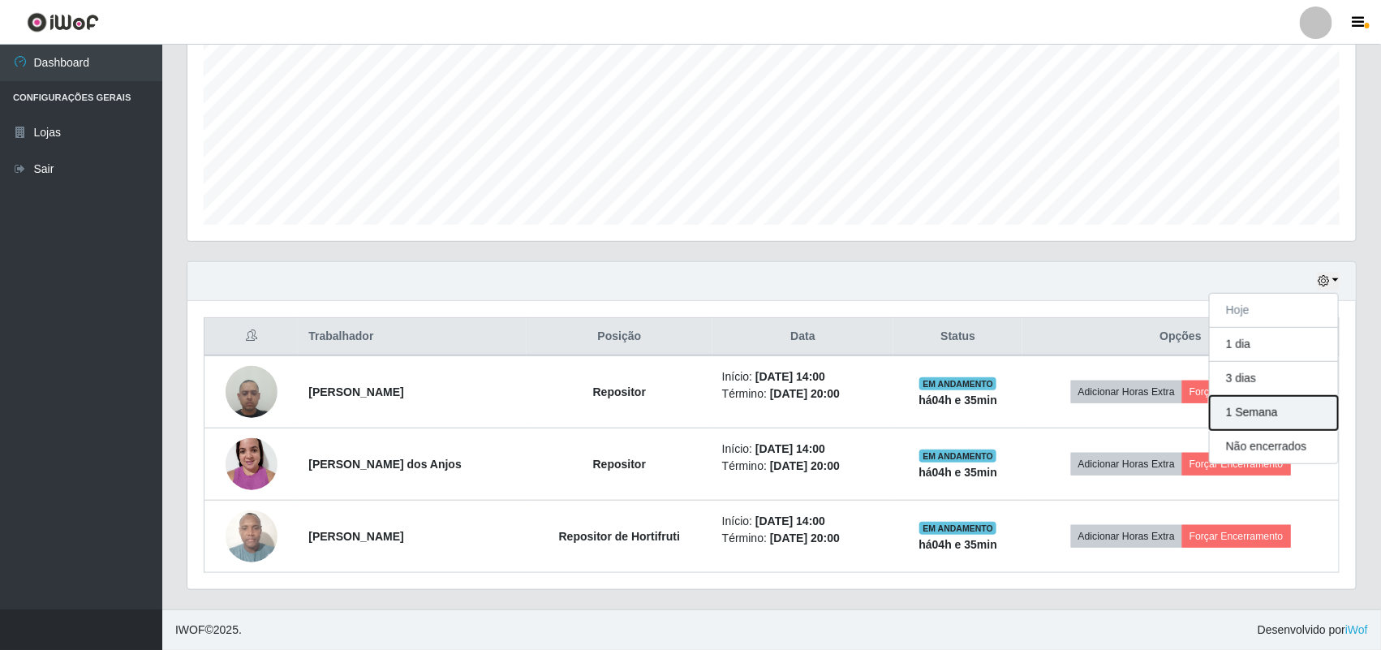
click at [1295, 427] on button "1 Semana" at bounding box center [1274, 413] width 128 height 34
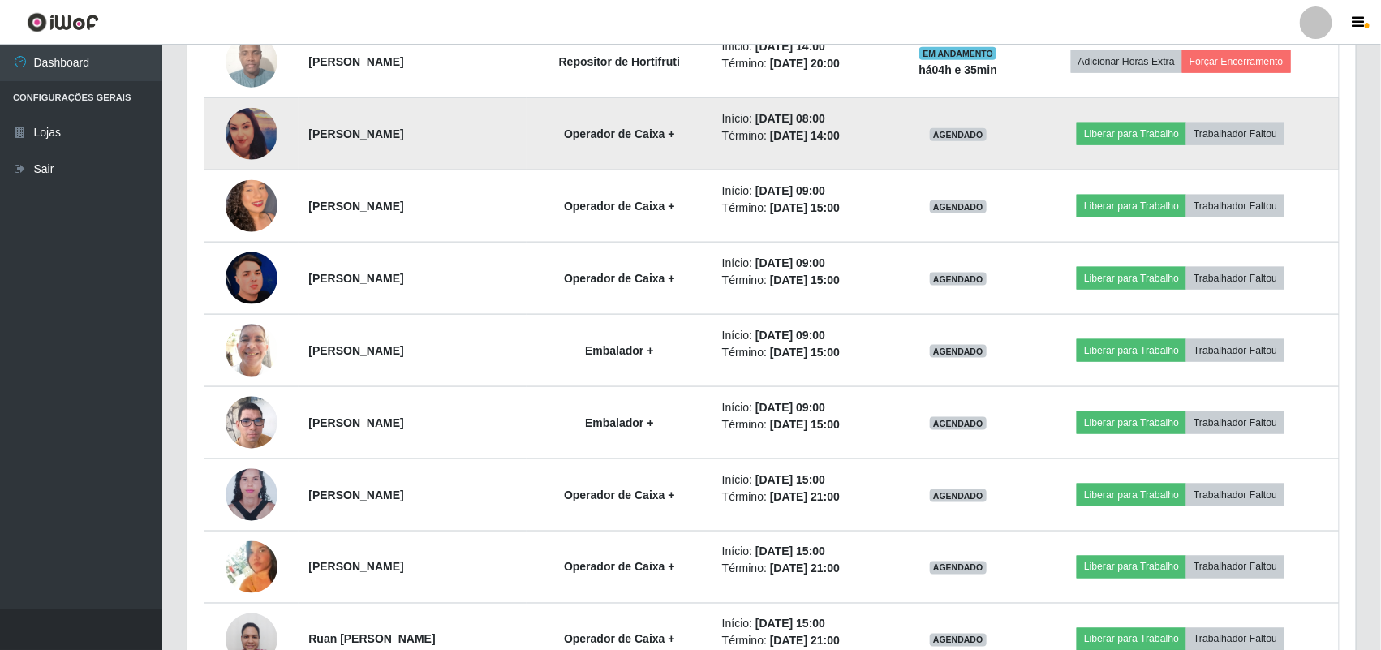
scroll to position [865, 0]
